Goal: Task Accomplishment & Management: Use online tool/utility

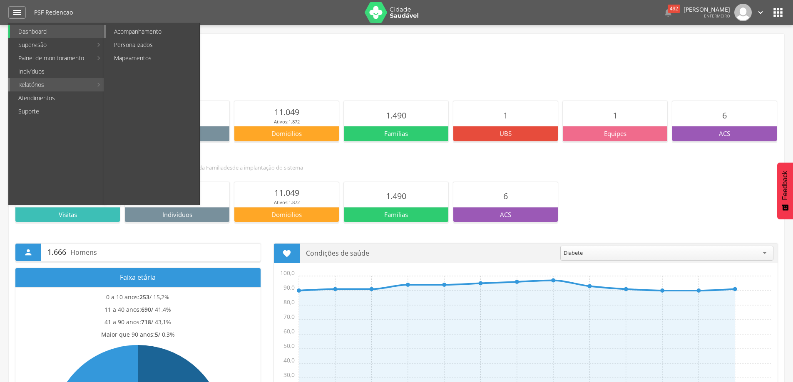
click at [146, 34] on link "Acompanhamento" at bounding box center [153, 31] width 94 height 13
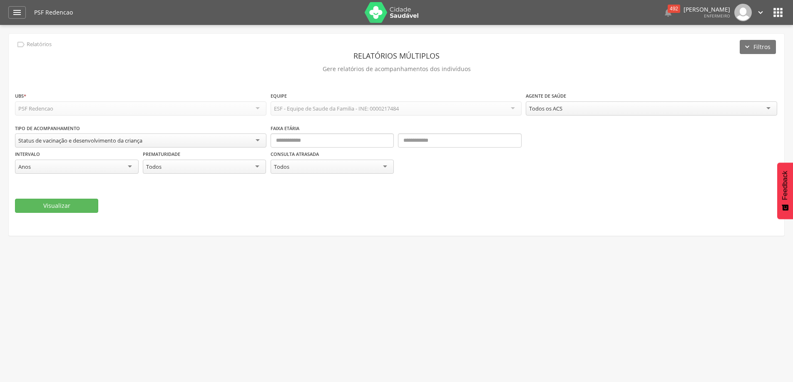
click at [262, 138] on div "Status de vacinação e desenvolvimento da criança" at bounding box center [140, 141] width 251 height 14
click at [117, 62] on header "Relatórios múltiplos" at bounding box center [396, 55] width 763 height 15
click at [222, 113] on div "PSF Redencao" at bounding box center [140, 109] width 251 height 14
click at [15, 13] on icon "" at bounding box center [17, 12] width 10 height 10
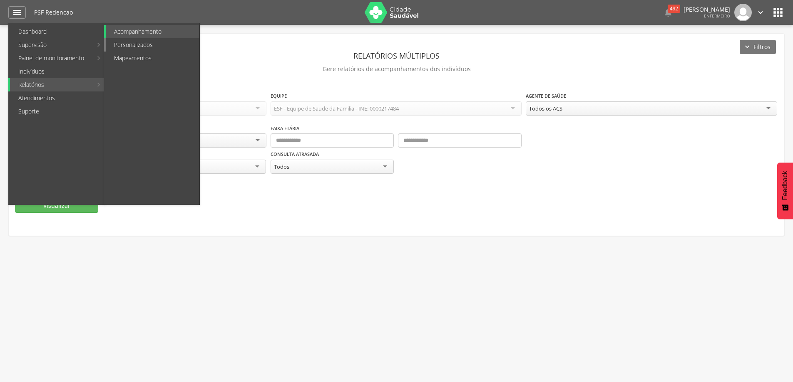
click at [144, 48] on link "Personalizados" at bounding box center [153, 44] width 94 height 13
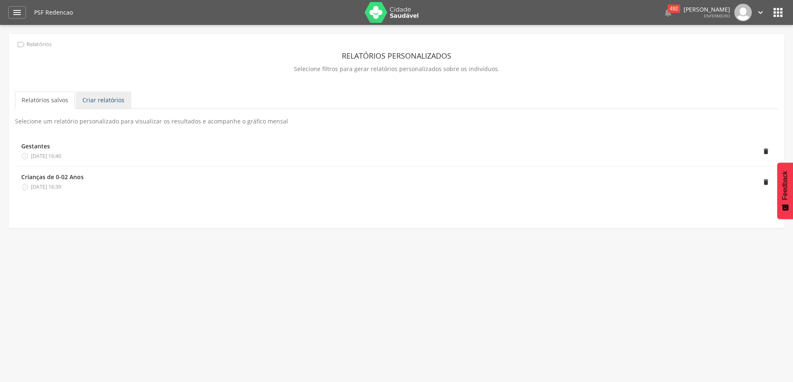
click at [89, 102] on link "Criar relatórios" at bounding box center [103, 100] width 55 height 17
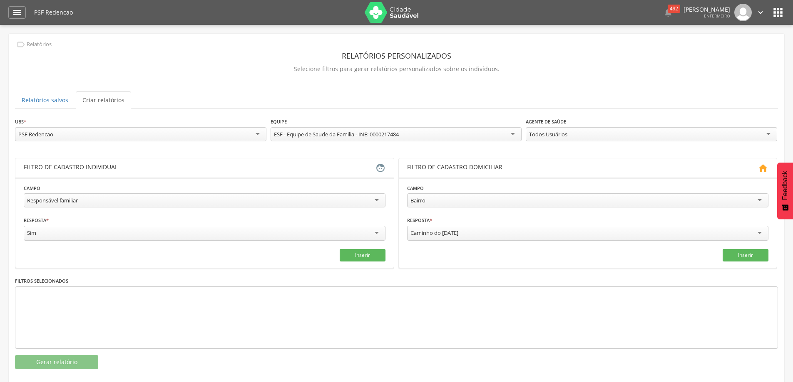
click at [373, 198] on div "Responsável familiar" at bounding box center [205, 200] width 362 height 14
click at [373, 233] on input "text" at bounding box center [205, 233] width 362 height 14
click at [758, 199] on div "Bairro" at bounding box center [588, 200] width 362 height 14
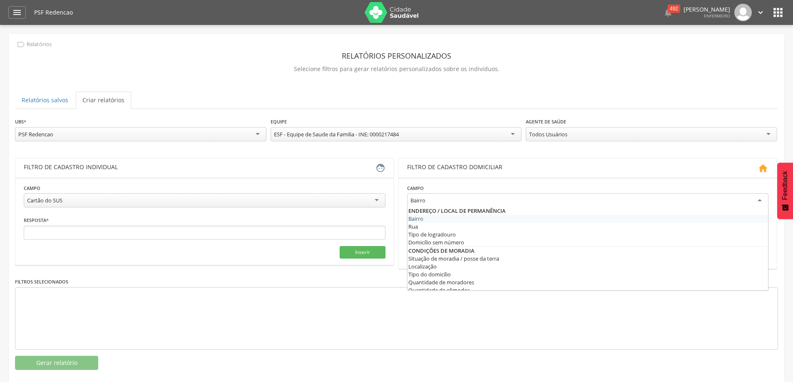
click at [758, 199] on div "Bairro" at bounding box center [588, 200] width 362 height 15
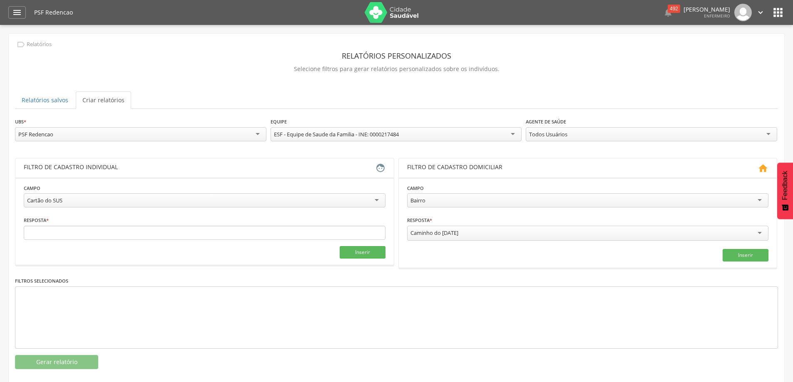
click at [746, 181] on section "**********" at bounding box center [588, 223] width 378 height 90
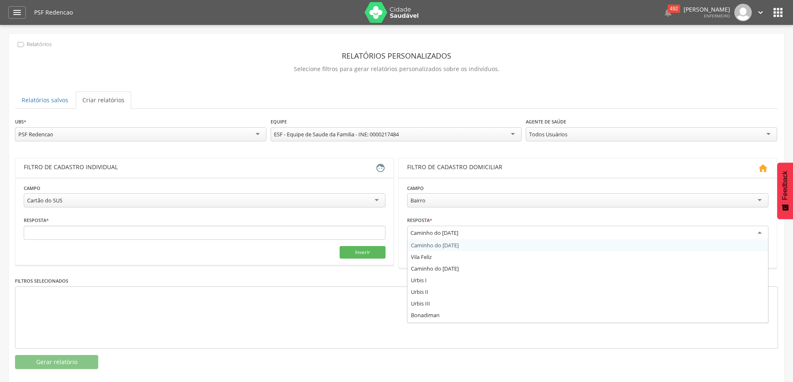
click at [761, 234] on div "Caminho do [DATE]" at bounding box center [588, 233] width 362 height 15
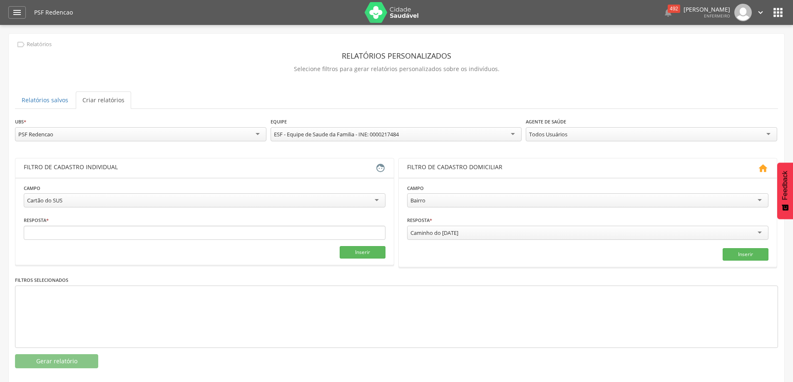
drag, startPoint x: 467, startPoint y: 233, endPoint x: 371, endPoint y: 233, distance: 95.7
click at [371, 233] on div "**********" at bounding box center [396, 212] width 763 height 109
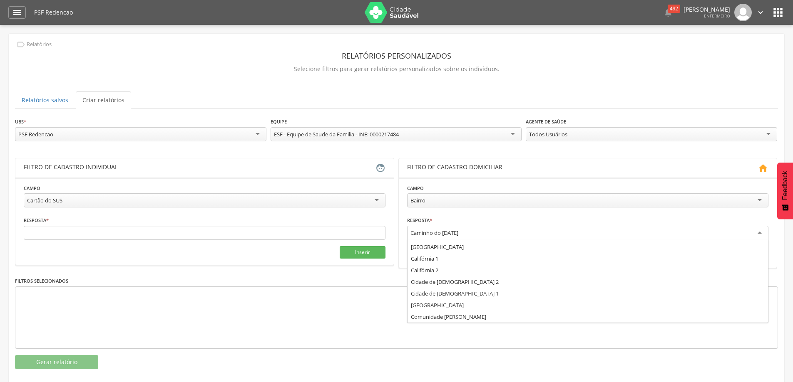
scroll to position [0, 0]
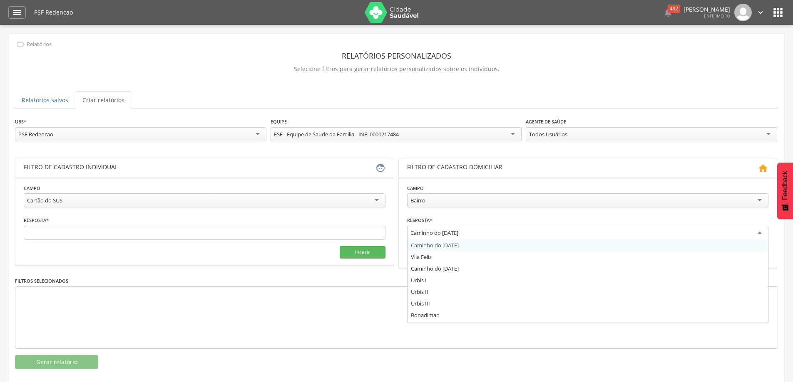
drag, startPoint x: 459, startPoint y: 228, endPoint x: 403, endPoint y: 230, distance: 56.2
click at [403, 230] on section "**********" at bounding box center [588, 223] width 378 height 90
type input "**"
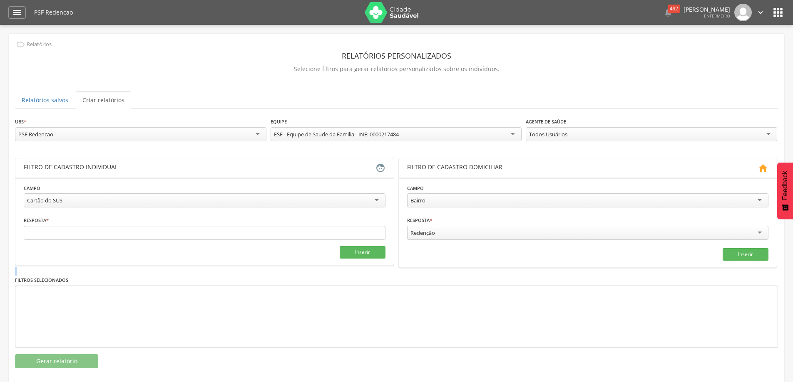
click at [429, 247] on fieldset "Campo ****** Bairro Bairro Rua Tipo de logradouro Domicílio sem número Situação…" at bounding box center [588, 222] width 362 height 77
click at [336, 231] on input "text" at bounding box center [205, 233] width 362 height 14
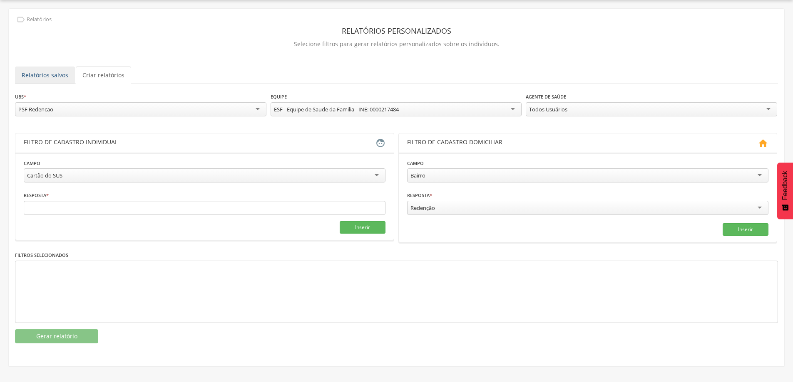
click at [66, 72] on link "Relatórios salvos" at bounding box center [45, 75] width 60 height 17
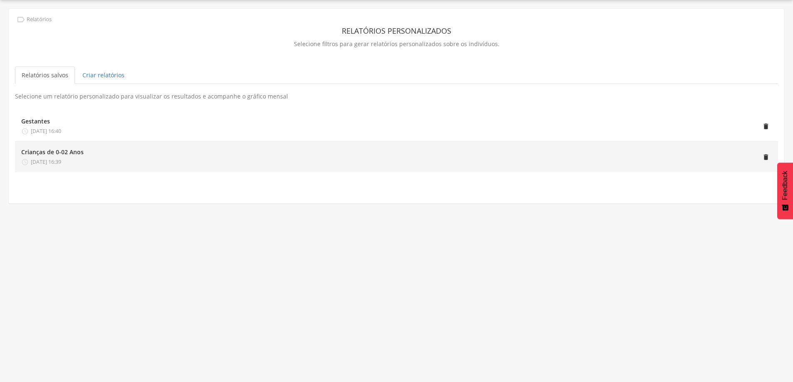
click at [38, 164] on span "[DATE] 16:39" at bounding box center [46, 162] width 30 height 7
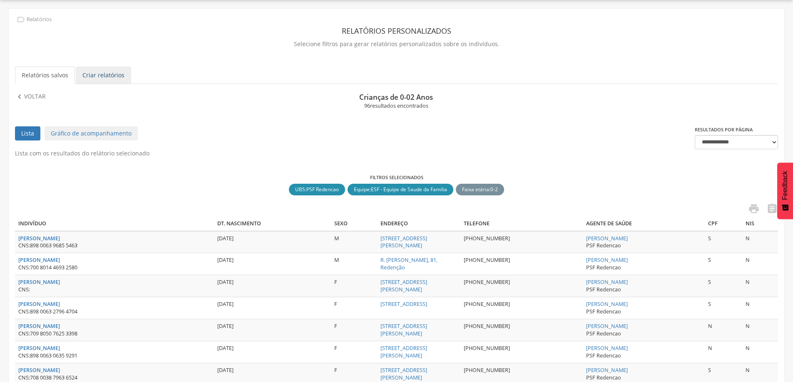
click at [99, 79] on link "Criar relatórios" at bounding box center [103, 75] width 55 height 17
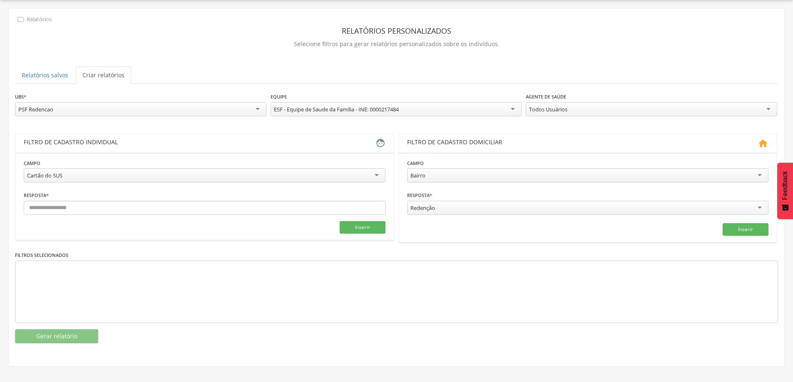
click at [377, 175] on div "Cartão do SUS" at bounding box center [205, 175] width 362 height 14
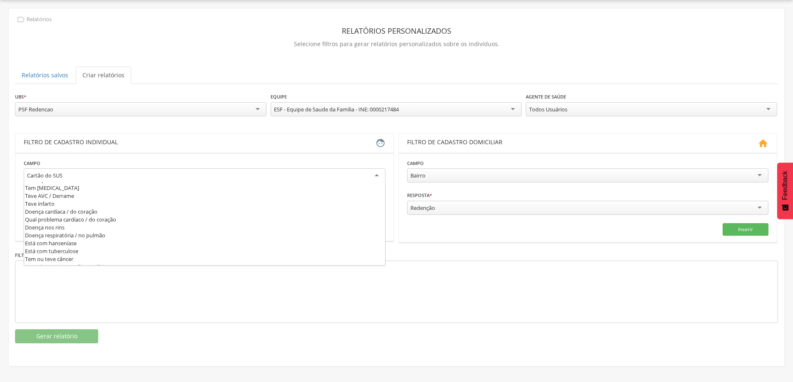
scroll to position [250, 0]
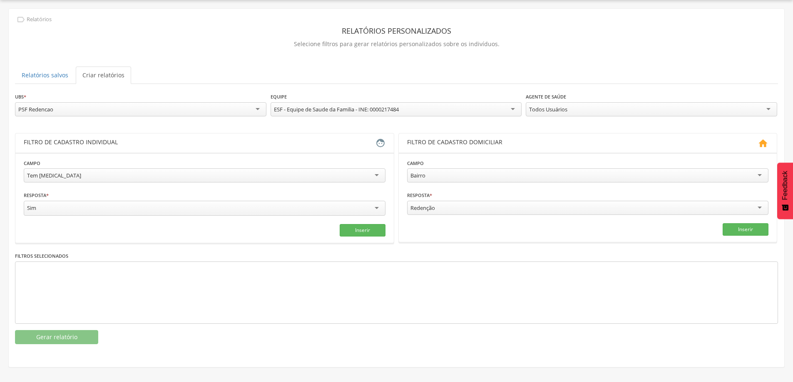
click at [171, 215] on div "Sim" at bounding box center [205, 209] width 362 height 17
click at [171, 215] on div "Sim Sim Não" at bounding box center [205, 209] width 362 height 17
click at [368, 230] on button "Inserir" at bounding box center [362, 229] width 46 height 12
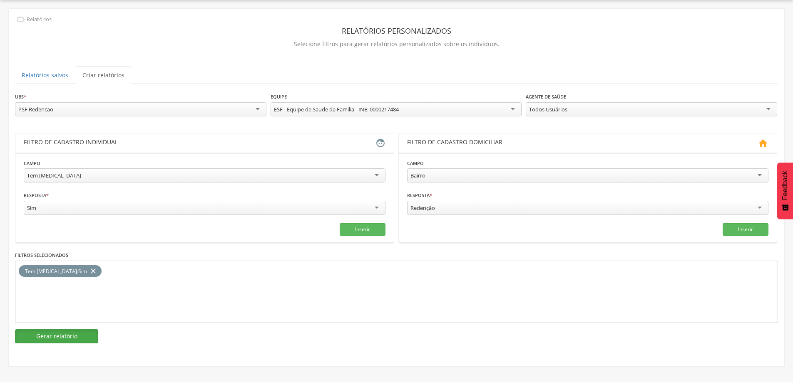
click at [75, 332] on button "Gerar relatório" at bounding box center [56, 336] width 83 height 14
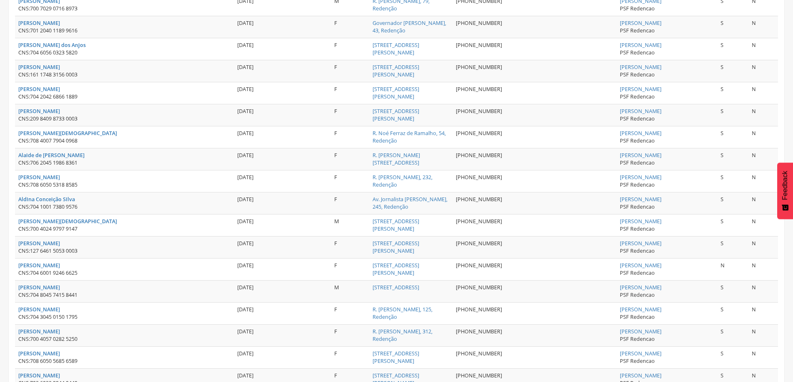
scroll to position [89, 0]
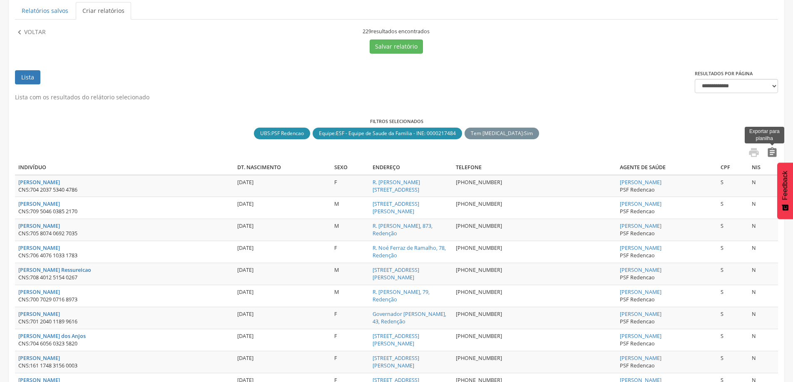
click at [772, 151] on icon "" at bounding box center [772, 153] width 12 height 12
